Goal: Transaction & Acquisition: Purchase product/service

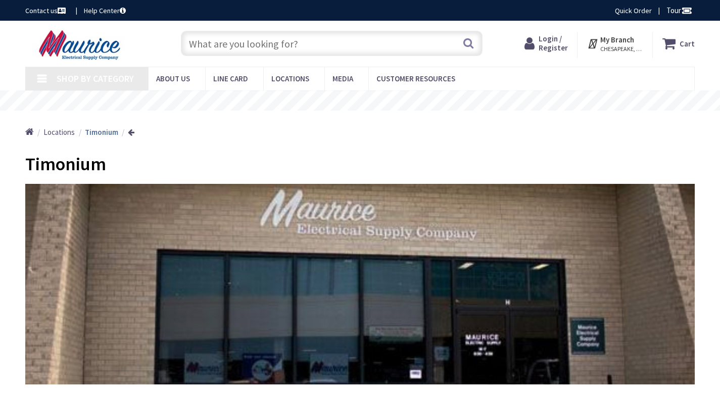
type input "[PERSON_NAME] Dr, [PERSON_NAME], FL 34761, [GEOGRAPHIC_DATA]"
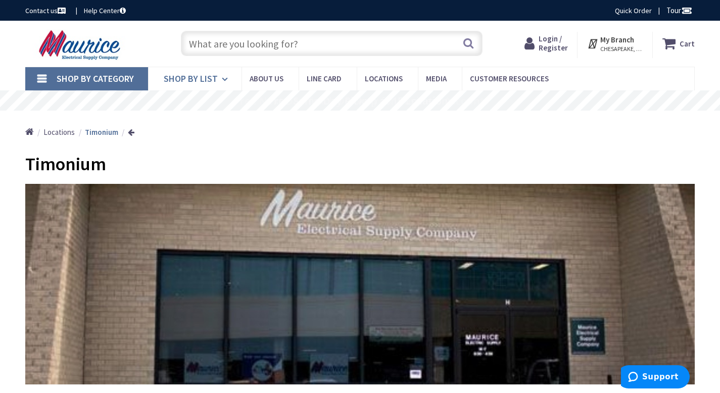
click at [187, 81] on span "Shop By List" at bounding box center [191, 79] width 54 height 12
click at [321, 162] on h1 "Timonium" at bounding box center [359, 164] width 669 height 20
click at [188, 81] on span "Shop By List" at bounding box center [191, 79] width 54 height 12
click at [232, 49] on input "text" at bounding box center [332, 43] width 302 height 25
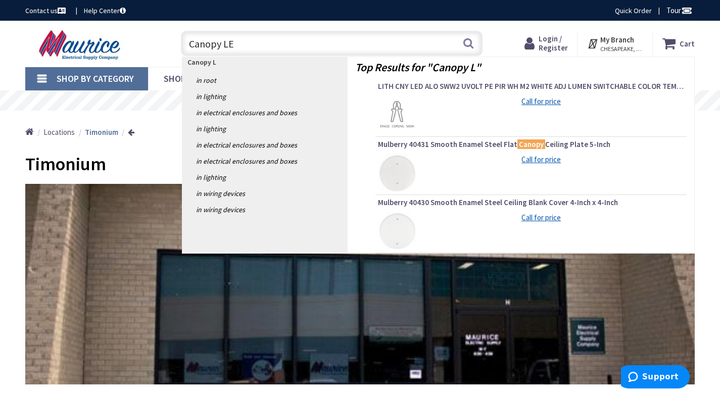
type input "Canopy LED"
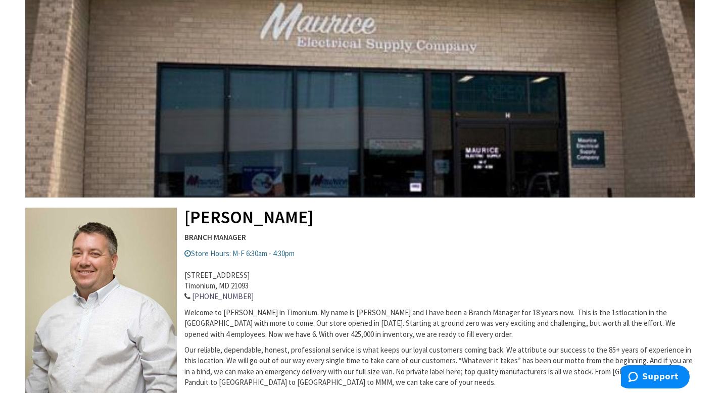
scroll to position [372, 0]
